Goal: Download file/media

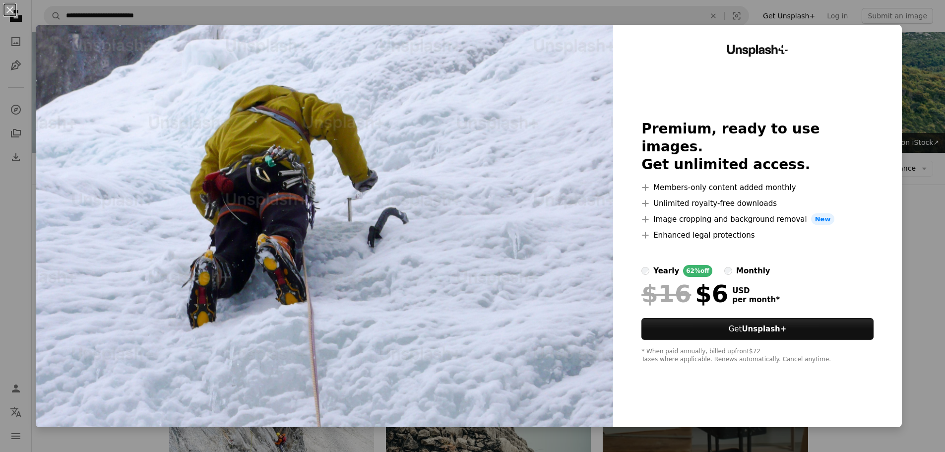
scroll to position [3058, 0]
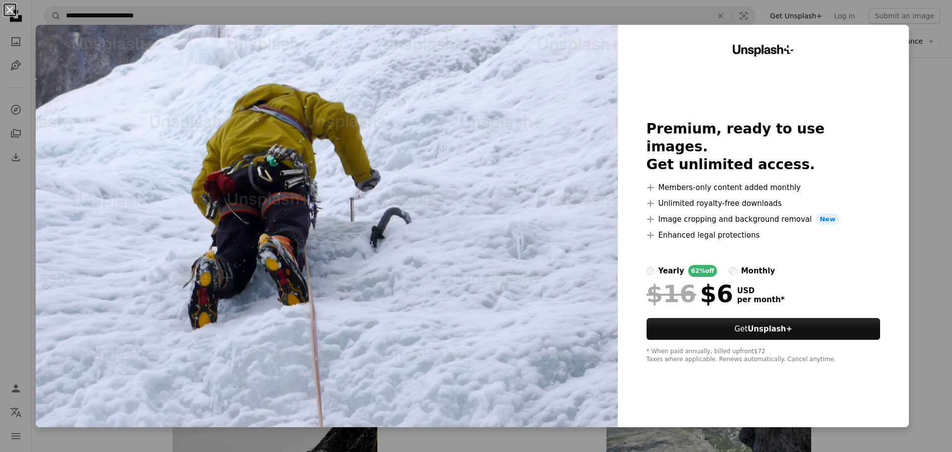
click at [6, 11] on button "An X shape" at bounding box center [10, 10] width 12 height 12
